Goal: Information Seeking & Learning: Understand process/instructions

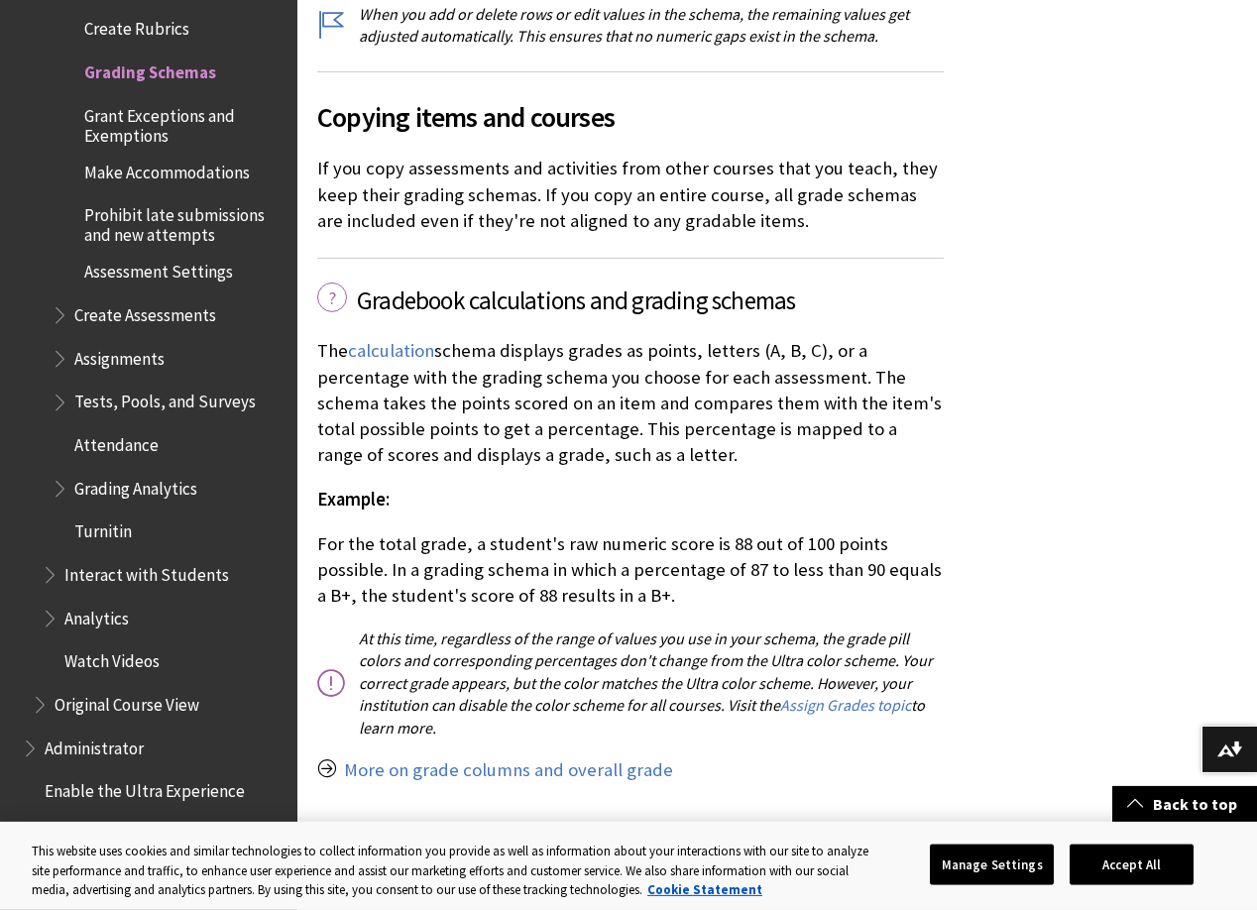
scroll to position [4357, 0]
drag, startPoint x: 837, startPoint y: 510, endPoint x: 866, endPoint y: 586, distance: 81.0
drag, startPoint x: 721, startPoint y: 577, endPoint x: 307, endPoint y: 509, distance: 418.8
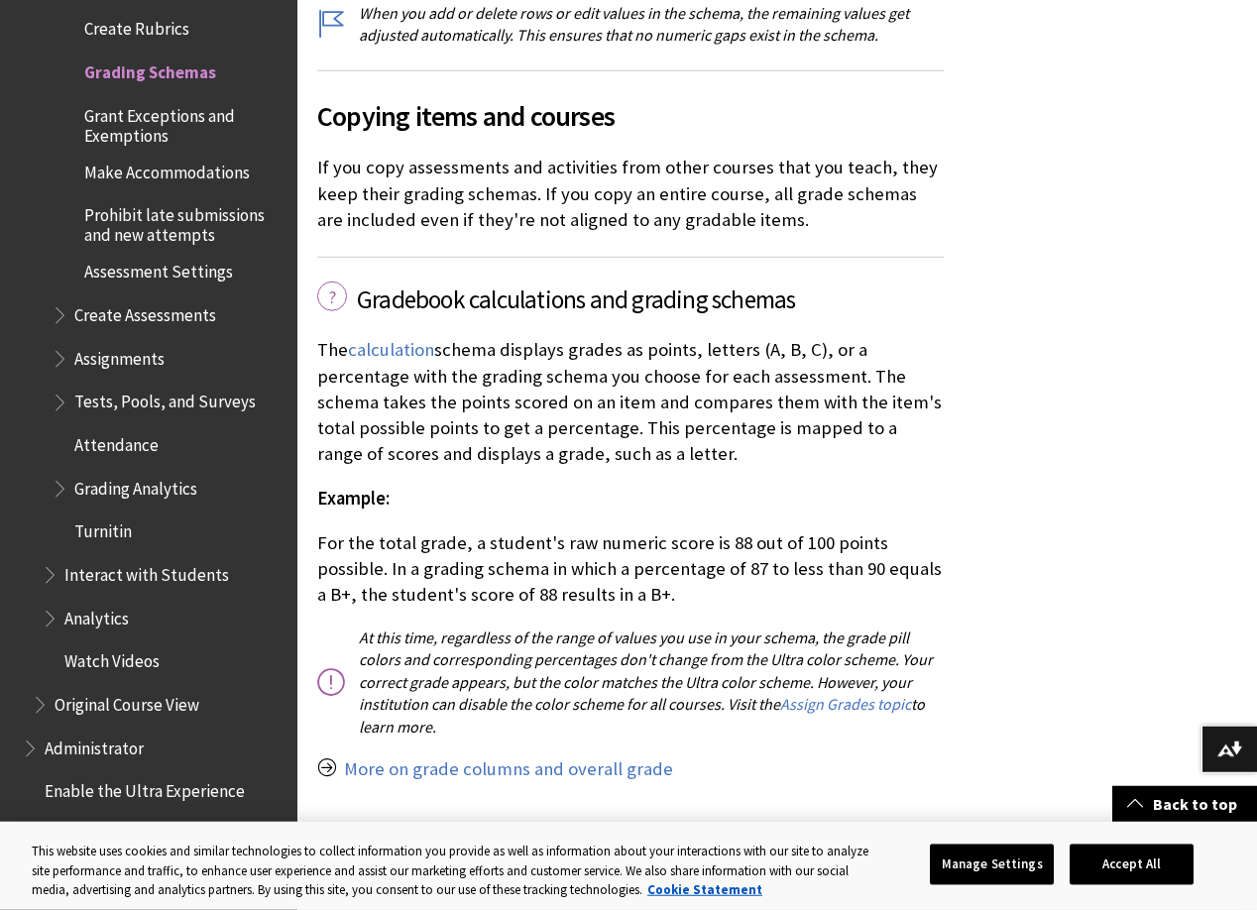
drag, startPoint x: 311, startPoint y: 510, endPoint x: 594, endPoint y: 559, distance: 286.6
click at [594, 559] on p "For the total grade, a student's raw numeric score is 88 out of 100 points poss…" at bounding box center [630, 569] width 626 height 78
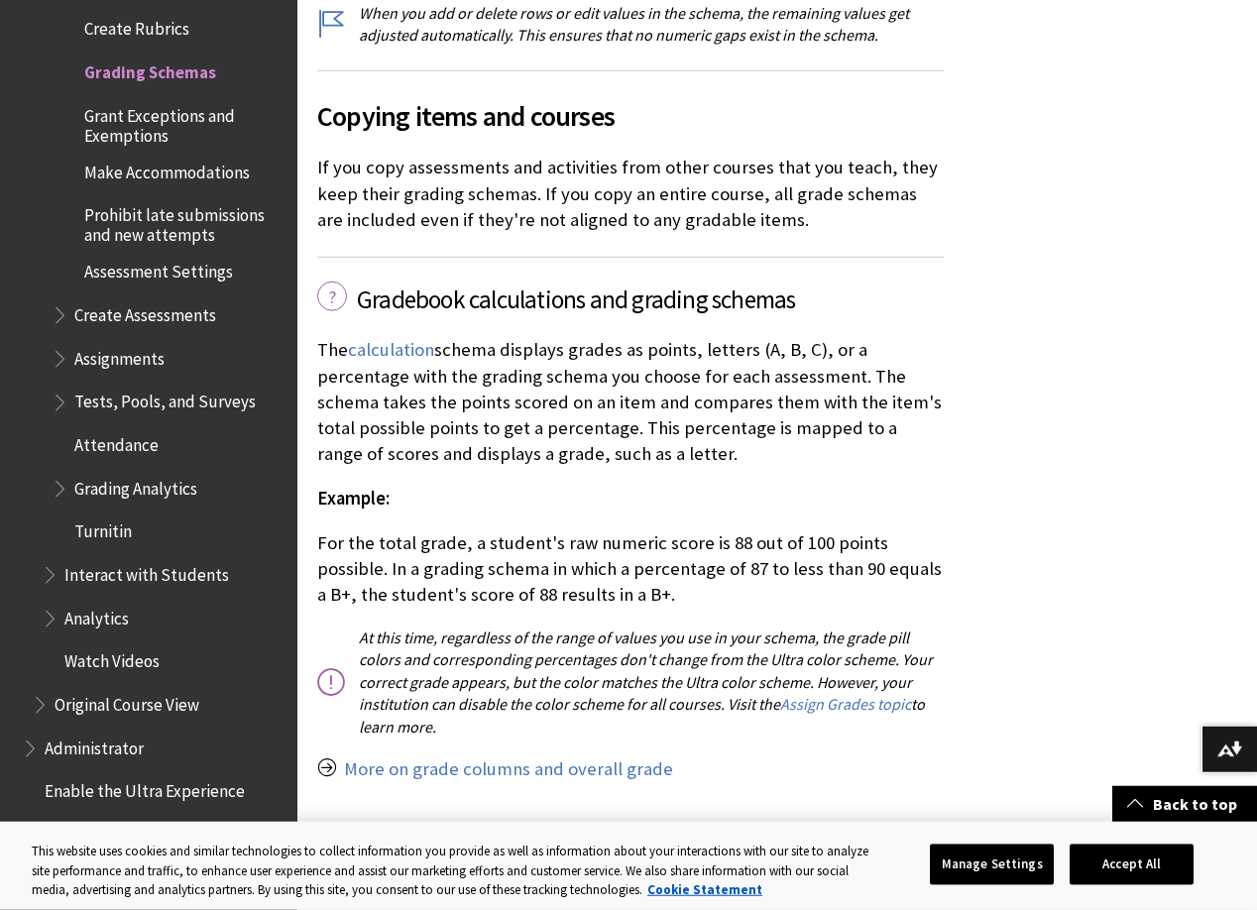
drag, startPoint x: 594, startPoint y: 559, endPoint x: 318, endPoint y: 506, distance: 280.5
click at [318, 530] on p "For the total grade, a student's raw numeric score is 88 out of 100 points poss…" at bounding box center [630, 569] width 626 height 78
click at [319, 530] on p "For the total grade, a student's raw numeric score is 88 out of 100 points poss…" at bounding box center [630, 569] width 626 height 78
drag, startPoint x: 319, startPoint y: 506, endPoint x: 680, endPoint y: 566, distance: 365.7
click at [680, 566] on p "For the total grade, a student's raw numeric score is 88 out of 100 points poss…" at bounding box center [630, 569] width 626 height 78
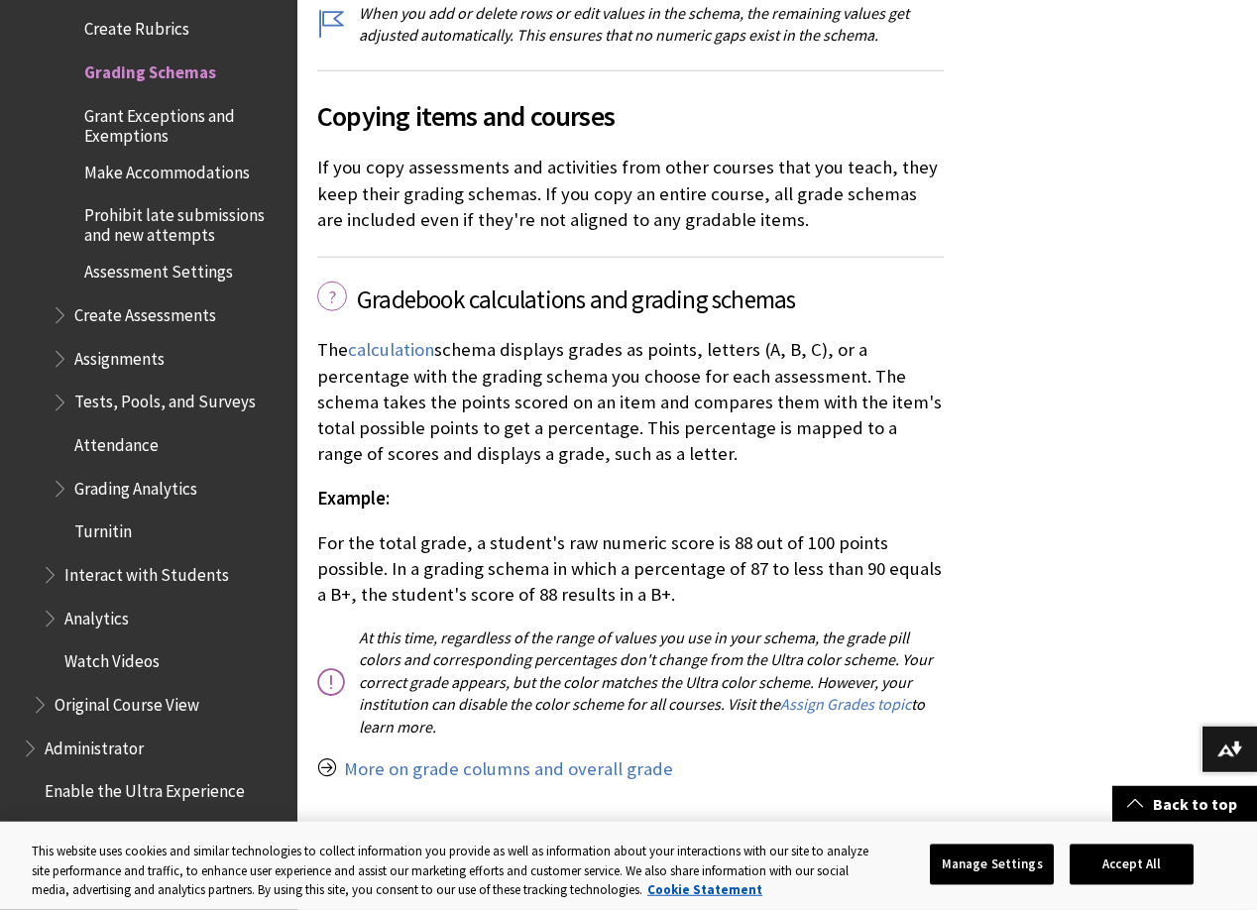
click at [680, 566] on p "For the total grade, a student's raw numeric score is 88 out of 100 points poss…" at bounding box center [630, 569] width 626 height 78
drag, startPoint x: 680, startPoint y: 566, endPoint x: 331, endPoint y: 510, distance: 353.3
click at [331, 530] on p "For the total grade, a student's raw numeric score is 88 out of 100 points poss…" at bounding box center [630, 569] width 626 height 78
click at [551, 541] on p "For the total grade, a student's raw numeric score is 88 out of 100 points poss…" at bounding box center [630, 569] width 626 height 78
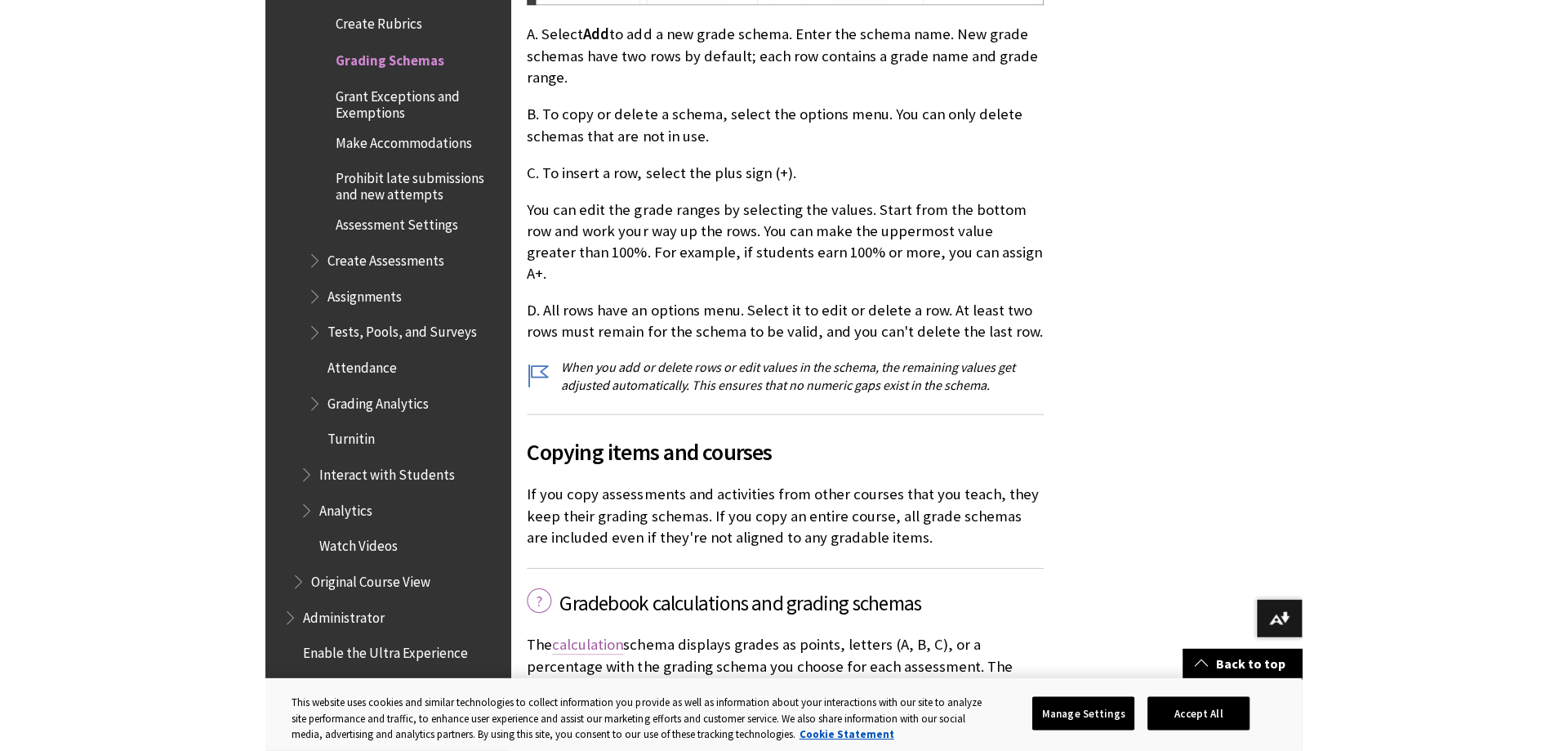
scroll to position [3218, 0]
